Goal: Check status: Check status

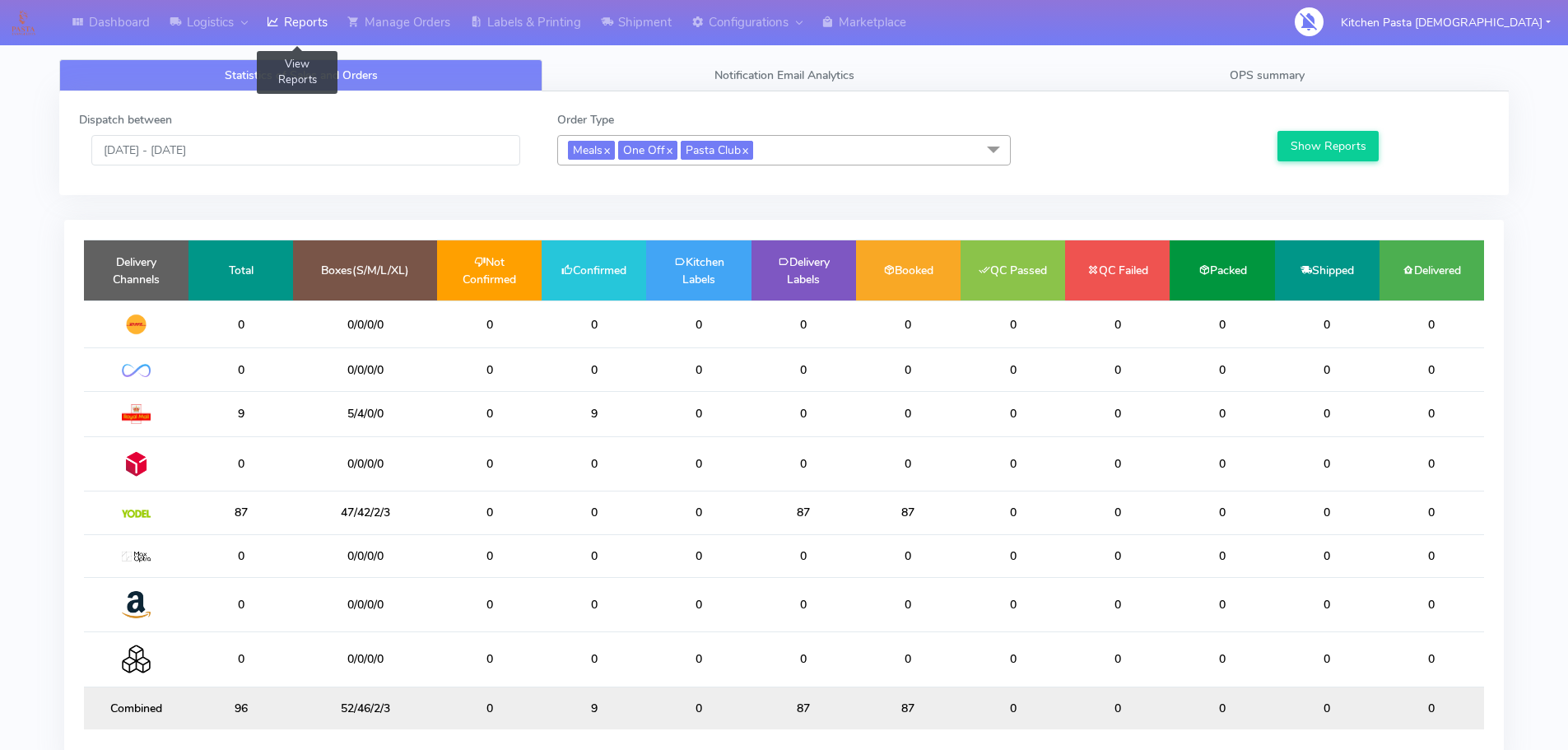
click at [300, 24] on link "Reports" at bounding box center [297, 22] width 80 height 45
drag, startPoint x: 640, startPoint y: 533, endPoint x: 563, endPoint y: 509, distance: 80.7
click at [563, 509] on td "1" at bounding box center [594, 513] width 105 height 43
click at [278, 146] on input "[DATE] - [DATE]" at bounding box center [306, 150] width 429 height 31
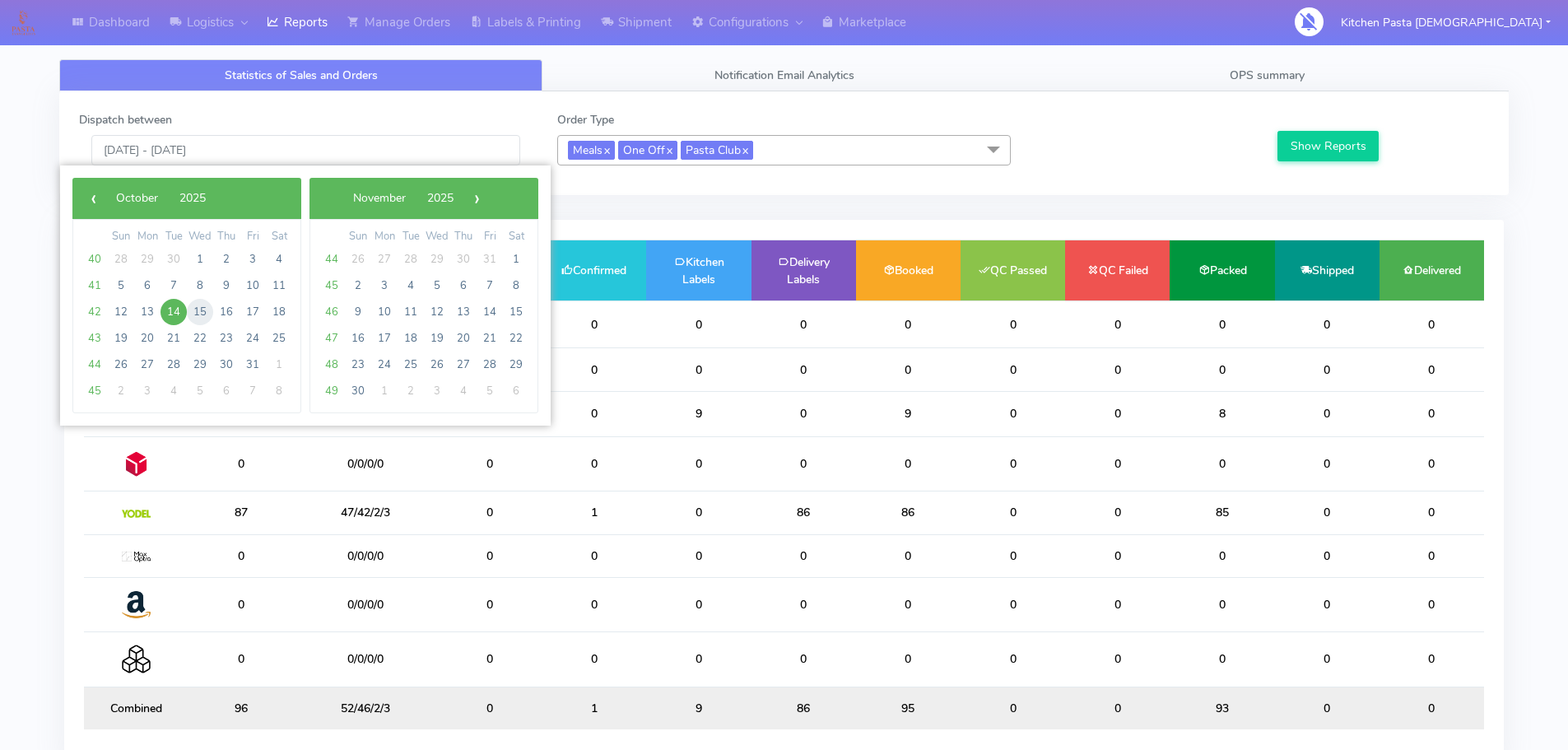
drag, startPoint x: 211, startPoint y: 298, endPoint x: 198, endPoint y: 314, distance: 20.6
click at [198, 314] on span "15" at bounding box center [200, 312] width 26 height 26
type input "15/10/2025 - 15/10/2025"
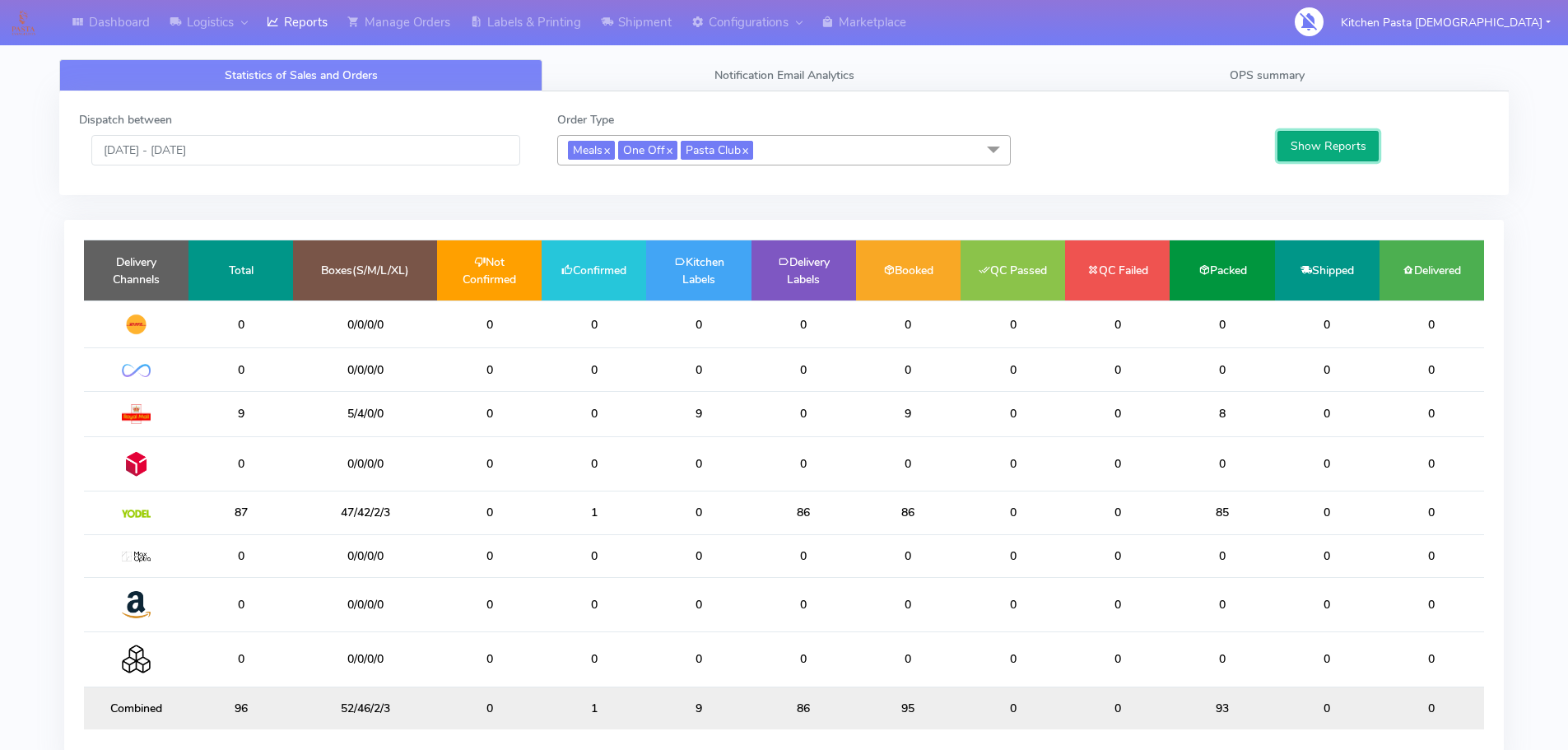
click at [1322, 137] on button "Show Reports" at bounding box center [1329, 146] width 101 height 31
drag, startPoint x: 617, startPoint y: 372, endPoint x: 530, endPoint y: 371, distance: 87.0
click at [530, 371] on tr "18 35/0/0/0 0 18 0 0 0 0 0 0 0 0" at bounding box center [784, 369] width 1401 height 43
drag, startPoint x: 530, startPoint y: 368, endPoint x: 539, endPoint y: 366, distance: 9.2
click at [530, 368] on td "0" at bounding box center [490, 369] width 105 height 43
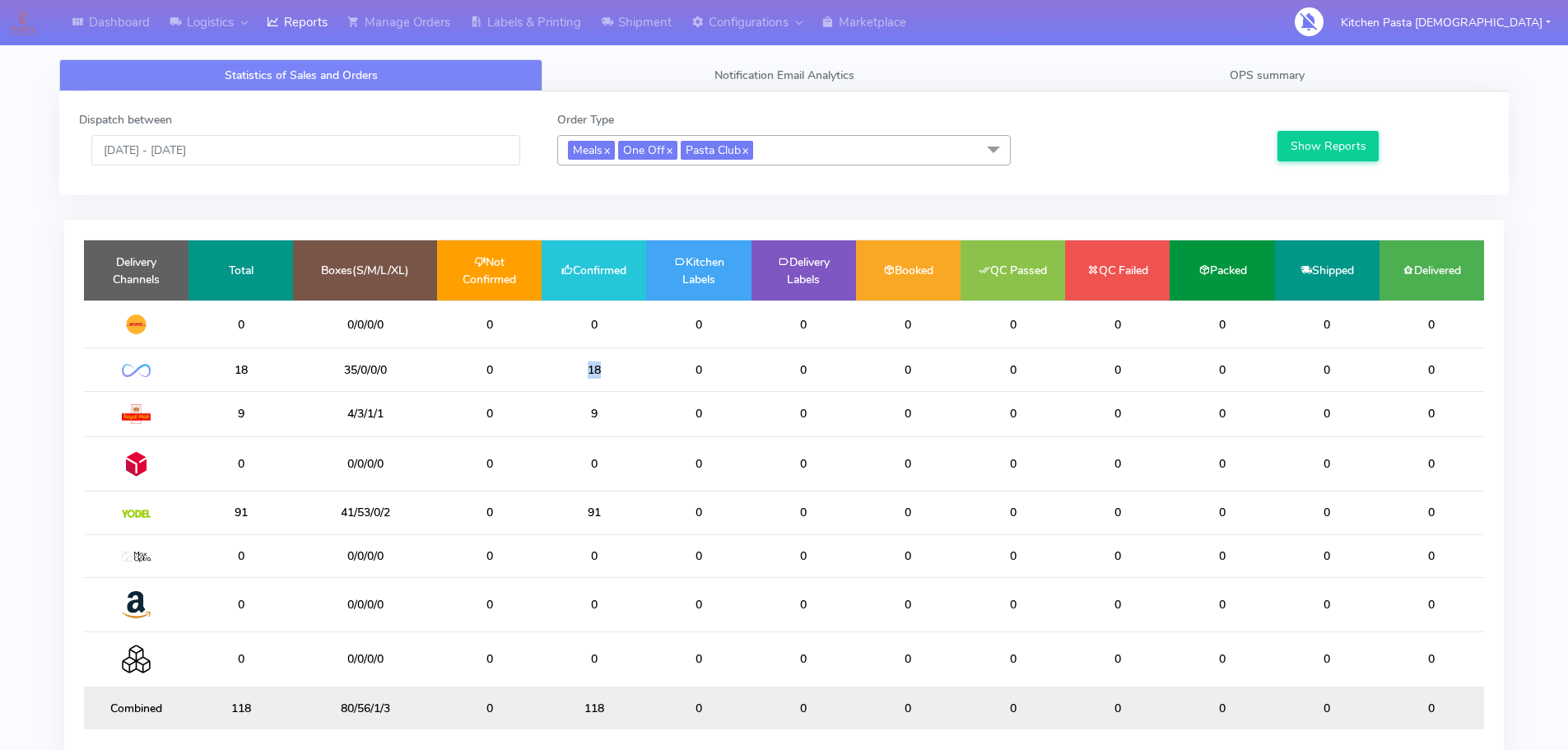
click at [603, 376] on td "18" at bounding box center [594, 369] width 105 height 43
click at [764, 142] on span "Meals x One Off x Pasta Club x" at bounding box center [784, 150] width 453 height 31
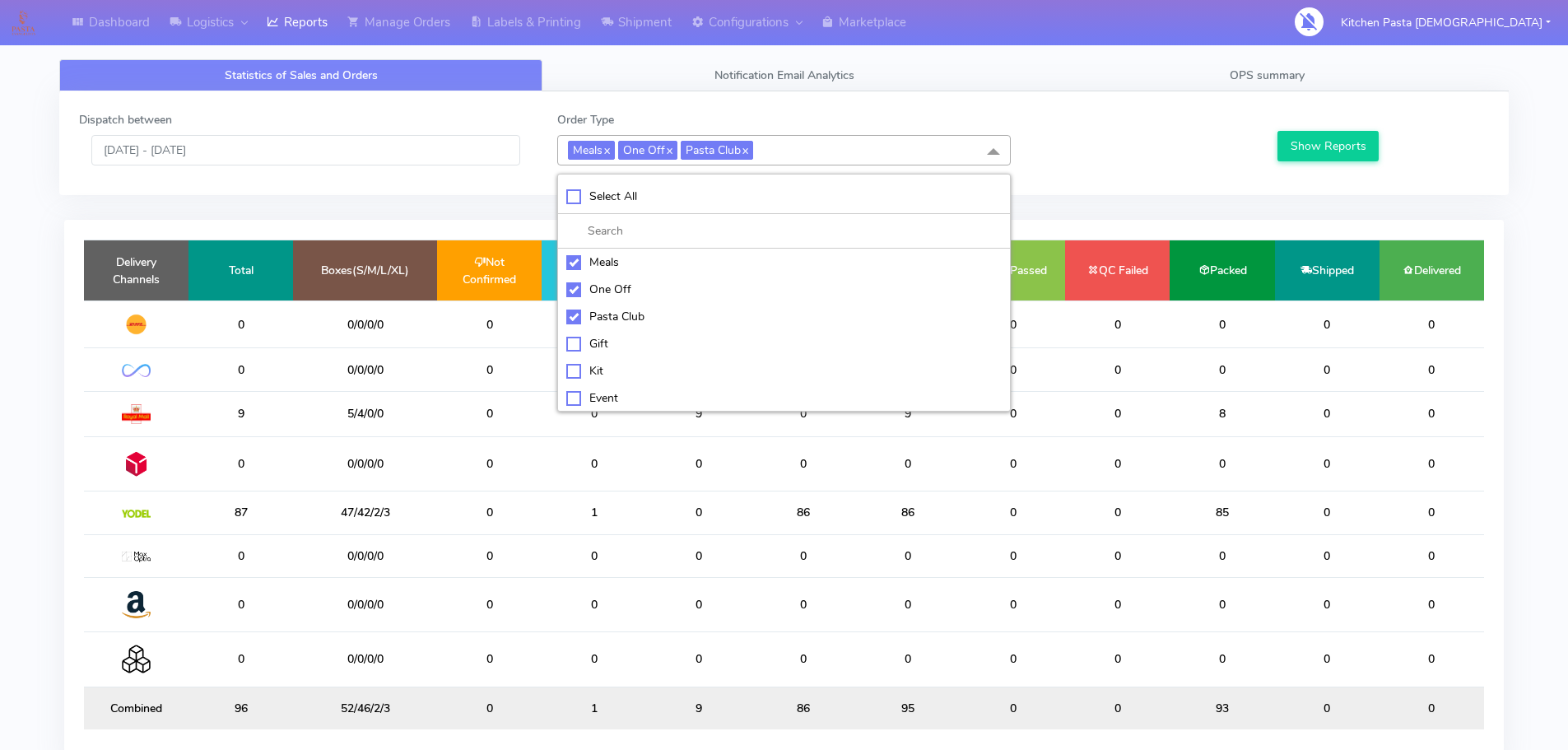
click at [686, 180] on li "Select All" at bounding box center [784, 196] width 452 height 35
checkbox input "true"
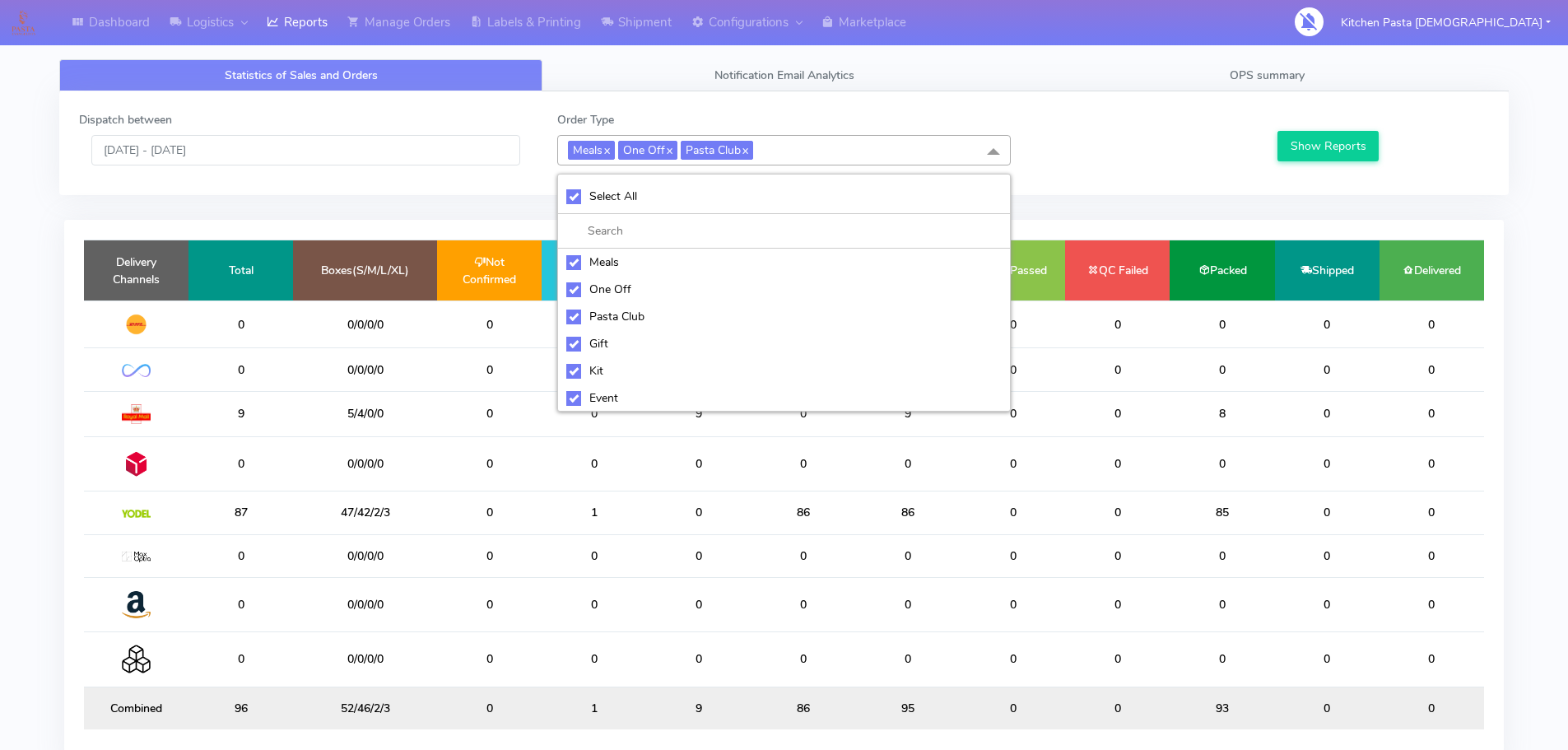
checkbox input "true"
click at [686, 178] on div "UnSelect All Meals One Off Pasta Club Gift Kit Event Unknown QCOM ATAVI" at bounding box center [784, 293] width 453 height 238
click at [685, 199] on div "UnSelect All" at bounding box center [784, 196] width 436 height 17
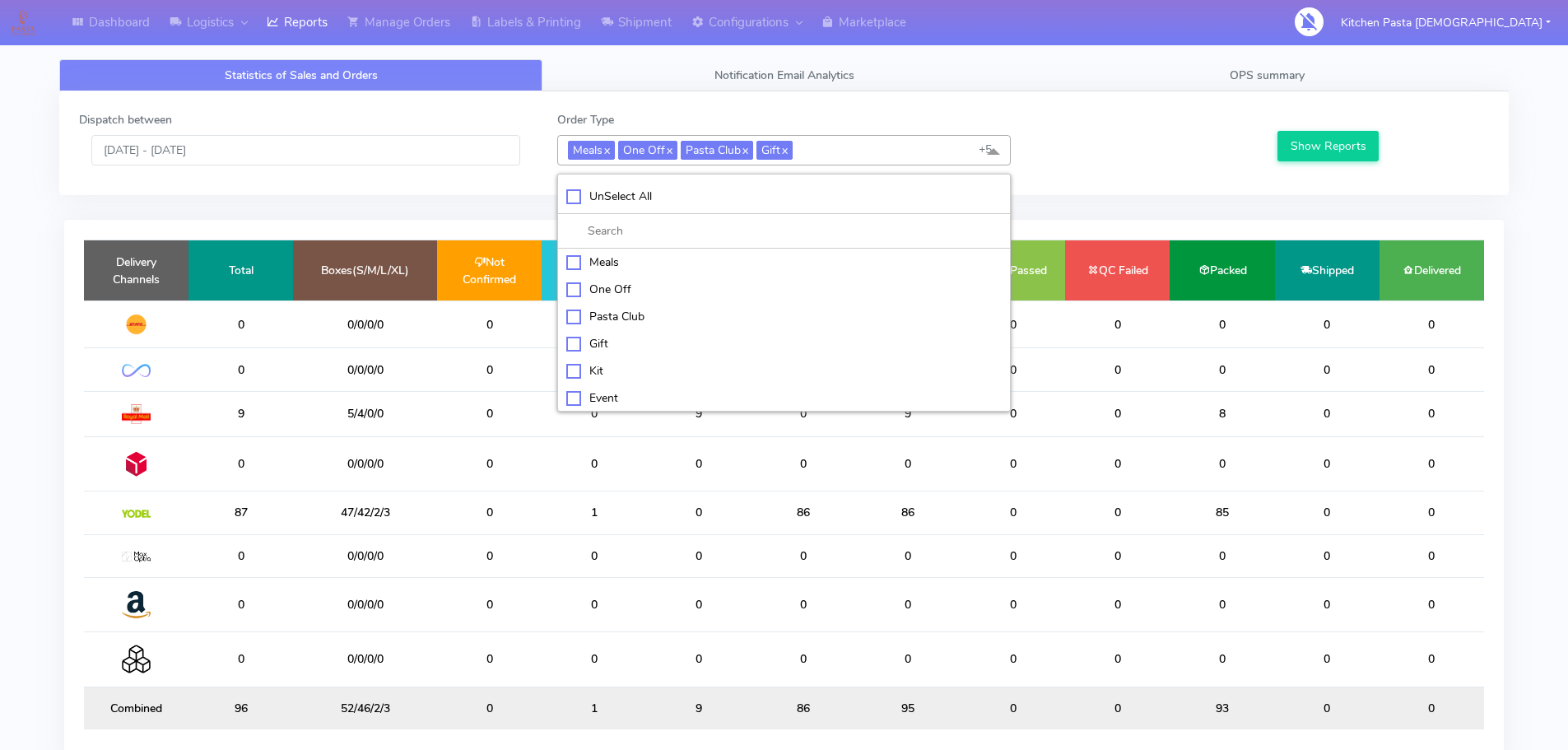
checkbox input "false"
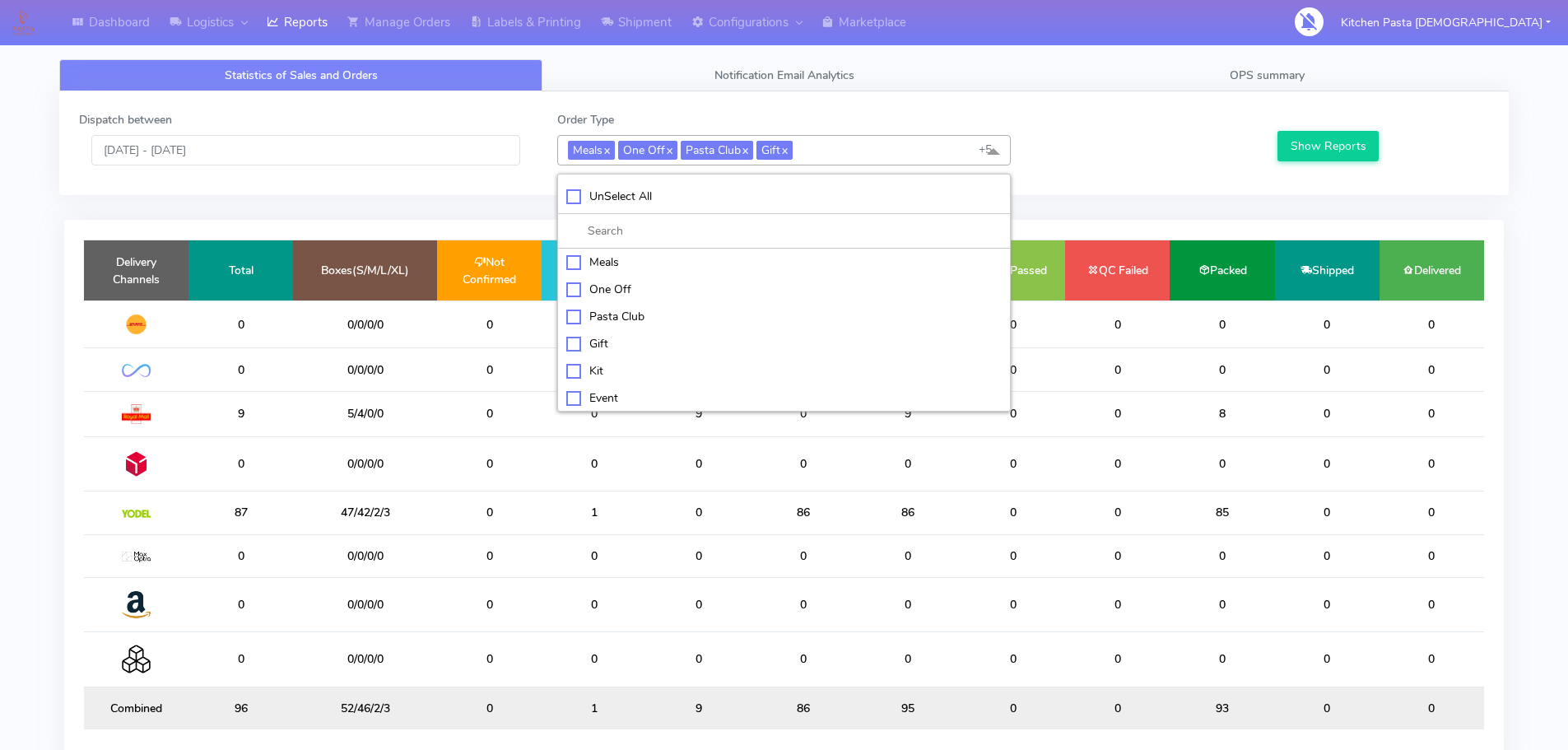
checkbox input "false"
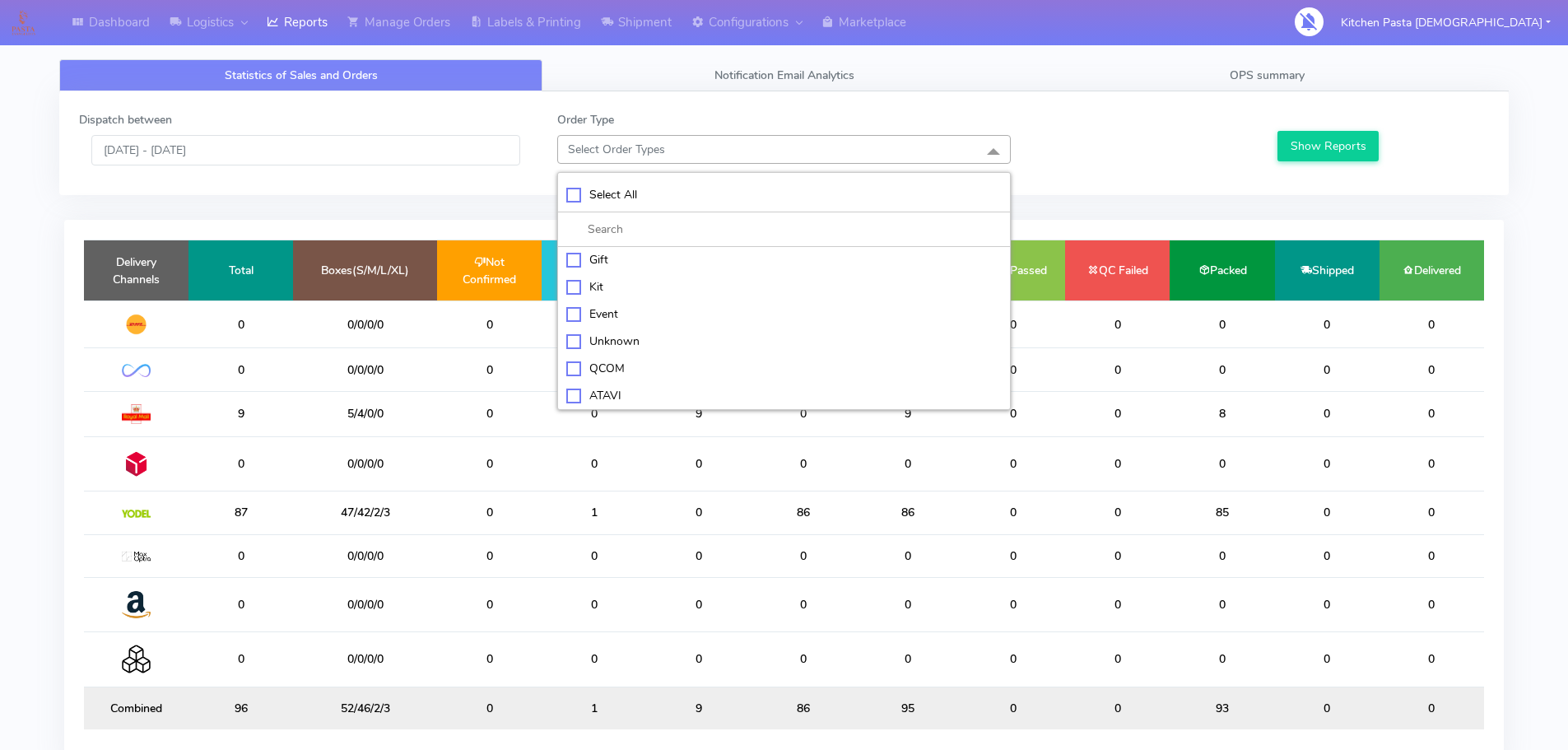
click at [646, 392] on div "ATAVI" at bounding box center [784, 396] width 436 height 17
checkbox input "true"
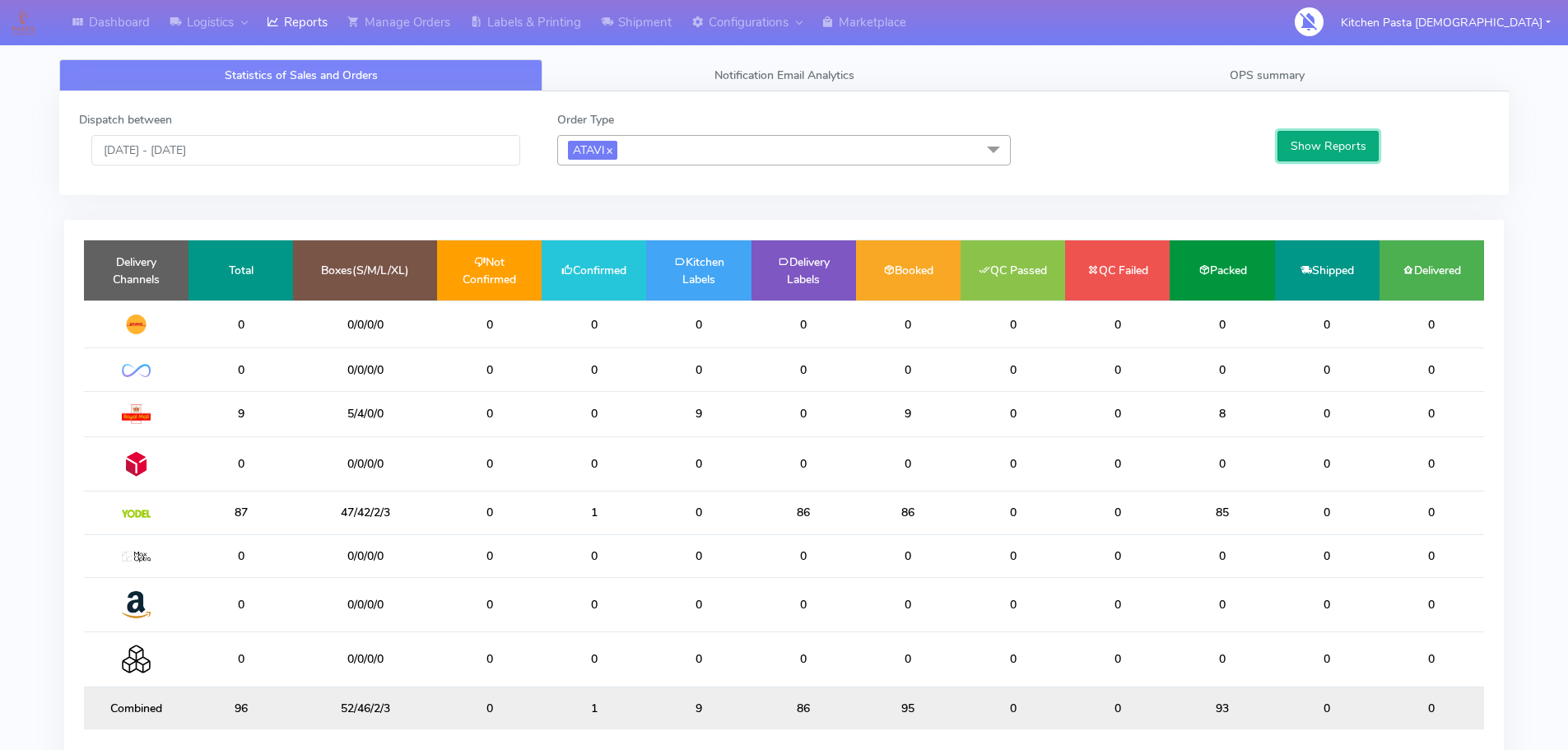
click at [1299, 142] on button "Show Reports" at bounding box center [1329, 146] width 101 height 31
